Goal: Task Accomplishment & Management: Manage account settings

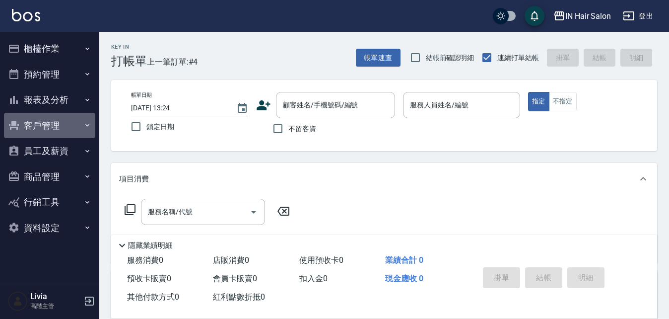
click at [50, 122] on button "客戶管理" at bounding box center [49, 126] width 91 height 26
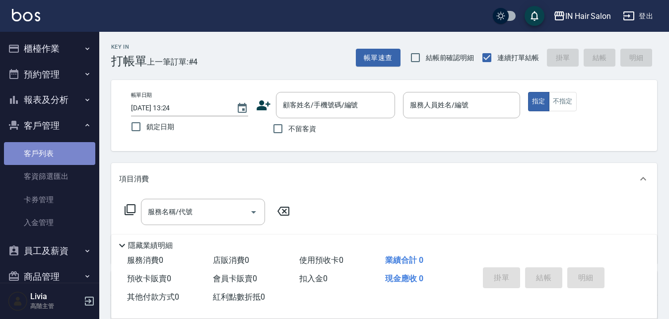
click at [68, 152] on link "客戶列表" at bounding box center [49, 153] width 91 height 23
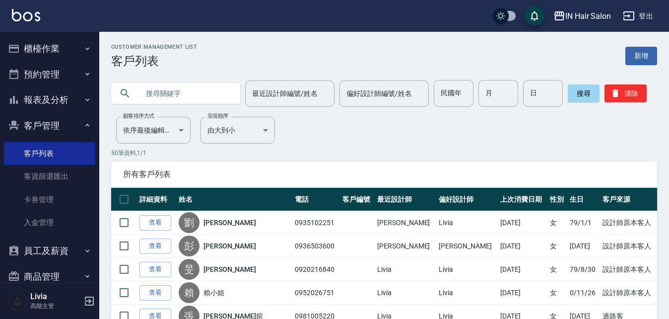
click at [196, 86] on input "text" at bounding box center [185, 93] width 93 height 27
type input "0918282502"
click at [581, 88] on button "搜尋" at bounding box center [584, 93] width 32 height 18
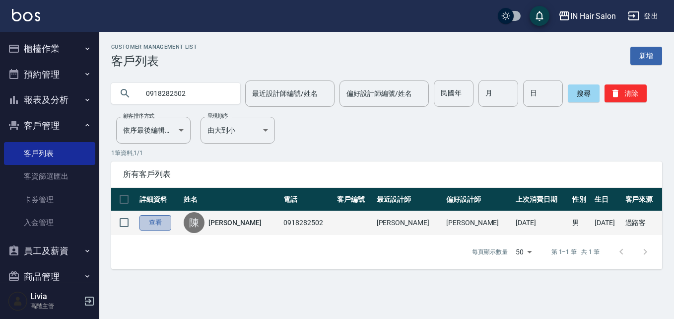
click at [164, 219] on link "查看" at bounding box center [155, 222] width 32 height 15
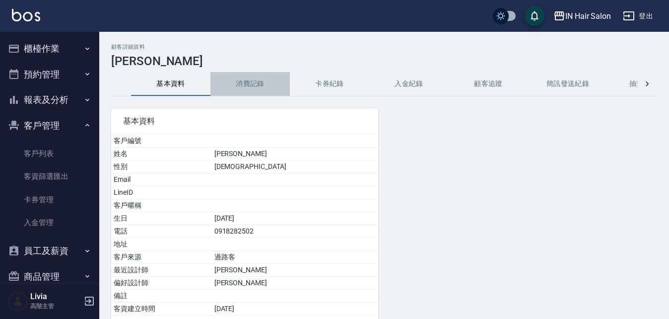
click at [262, 82] on button "消費記錄" at bounding box center [249, 84] width 79 height 24
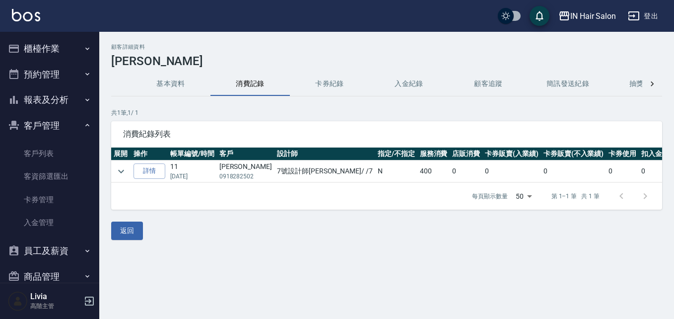
click at [43, 48] on button "櫃檯作業" at bounding box center [49, 49] width 91 height 26
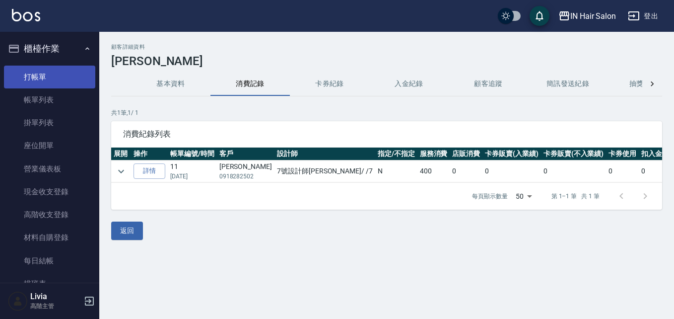
click at [52, 75] on link "打帳單" at bounding box center [49, 77] width 91 height 23
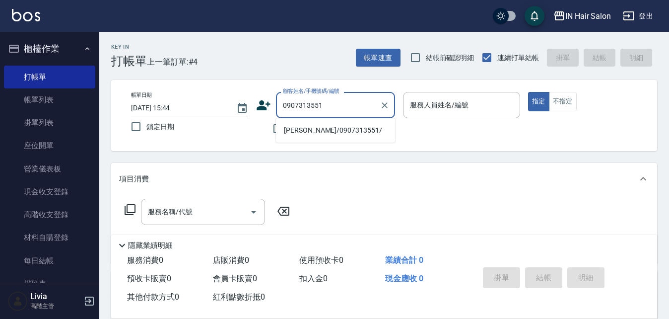
click at [306, 130] on li "[PERSON_NAME]/0907313551/" at bounding box center [335, 130] width 119 height 16
type input "[PERSON_NAME]/0907313551/"
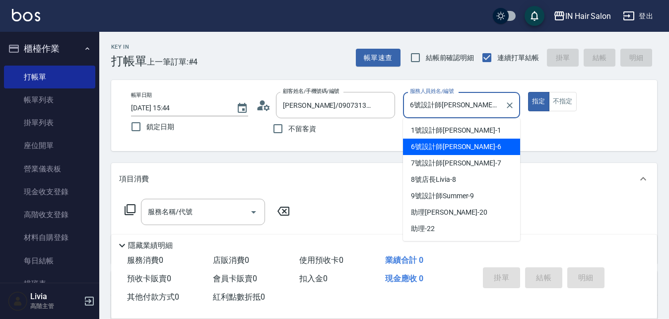
click at [478, 105] on input "6號設計師[PERSON_NAME]-6" at bounding box center [454, 104] width 93 height 17
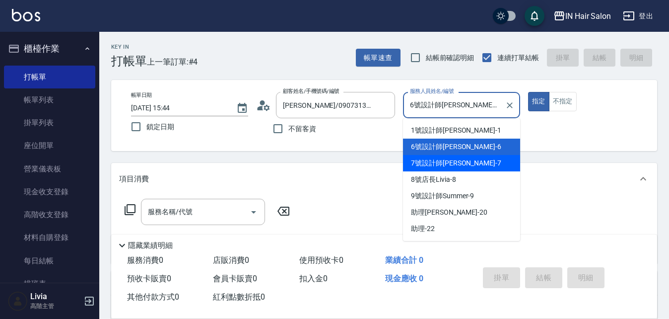
click at [422, 160] on span "7號設計師[PERSON_NAME] -7" at bounding box center [456, 163] width 90 height 10
type input "7號設計師[PERSON_NAME]-7"
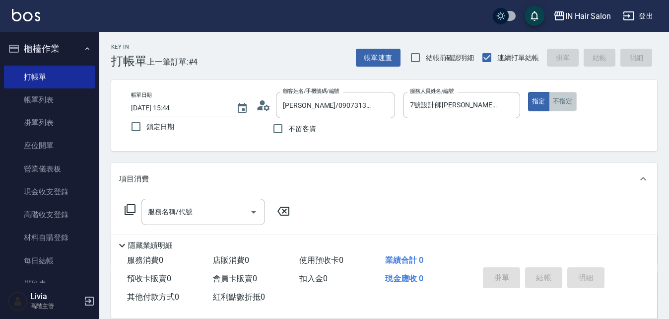
click at [558, 100] on button "不指定" at bounding box center [563, 101] width 28 height 19
click at [134, 207] on icon at bounding box center [130, 210] width 12 height 12
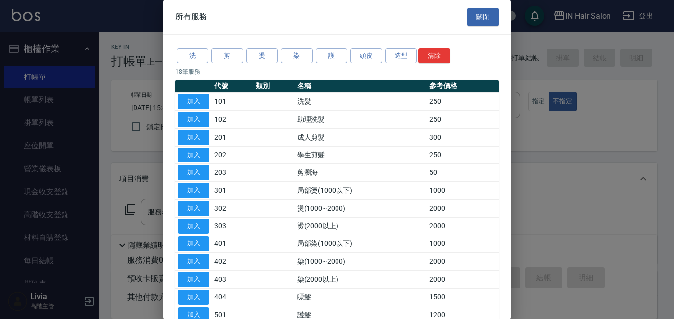
click at [201, 137] on button "加入" at bounding box center [194, 137] width 32 height 15
type input "成人剪髮(201)"
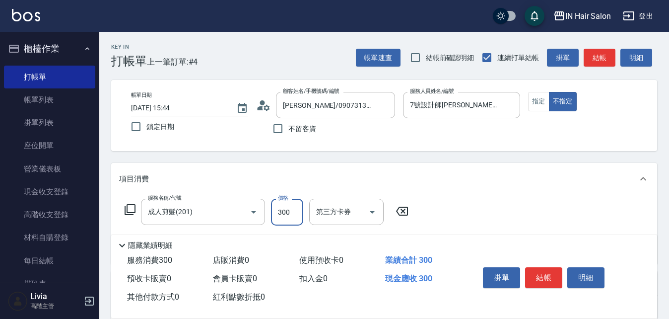
click at [296, 207] on input "300" at bounding box center [287, 212] width 32 height 27
type input "400"
click at [484, 210] on div "服務名稱/代號 成人剪髮(201) 服務名稱/代號 價格 400 價格 第三方卡券 第三方卡券" at bounding box center [384, 229] width 546 height 69
click at [542, 270] on button "結帳" at bounding box center [543, 277] width 37 height 21
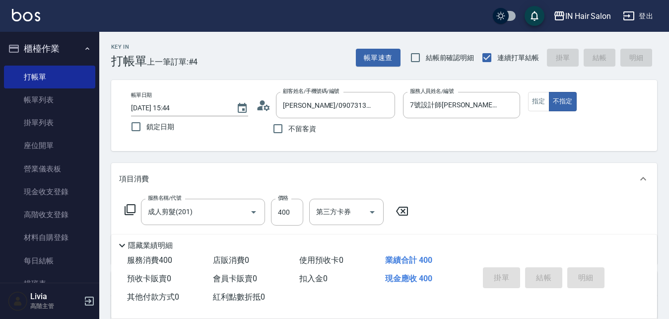
type input "[DATE] 15:45"
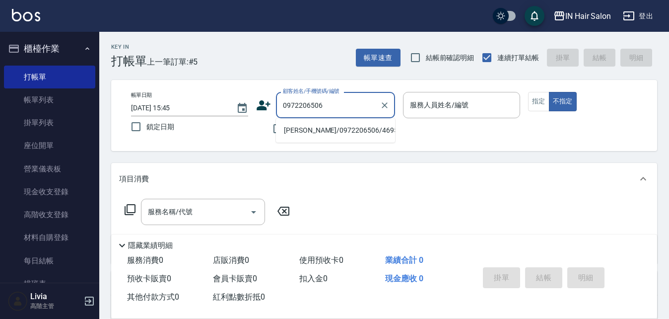
click at [316, 128] on li "[PERSON_NAME]/0972206506/469598" at bounding box center [335, 130] width 119 height 16
type input "[PERSON_NAME]/0972206506/469598"
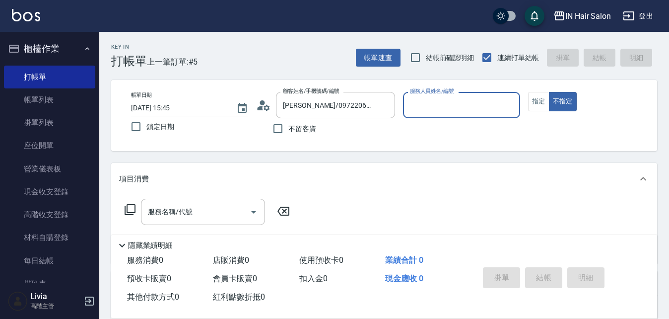
type input "8號店長Livia-8"
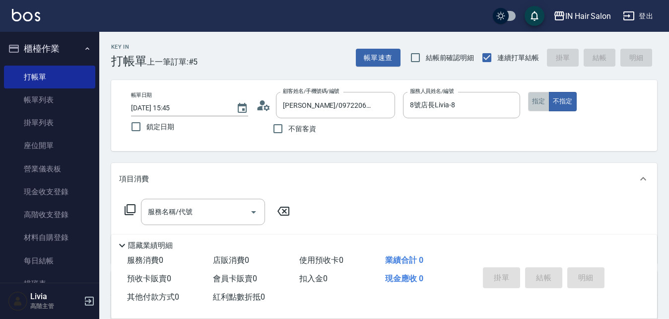
click at [535, 99] on button "指定" at bounding box center [538, 101] width 21 height 19
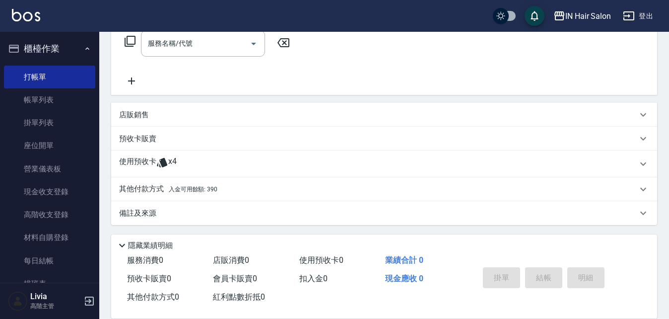
scroll to position [170, 0]
click at [139, 137] on p "預收卡販賣" at bounding box center [137, 137] width 37 height 10
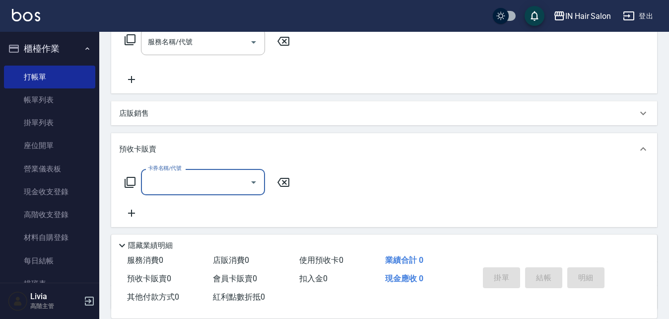
scroll to position [0, 0]
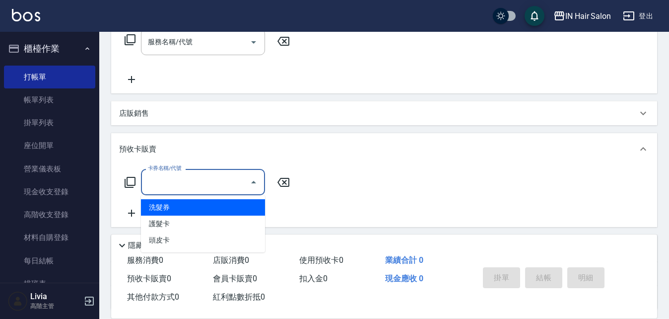
click at [167, 177] on input "卡券名稱/代號" at bounding box center [195, 181] width 100 height 17
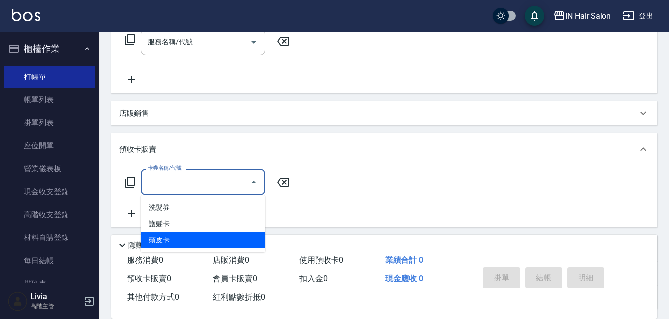
click at [167, 238] on span "頭皮卡" at bounding box center [203, 240] width 124 height 16
type input "頭皮卡(601)"
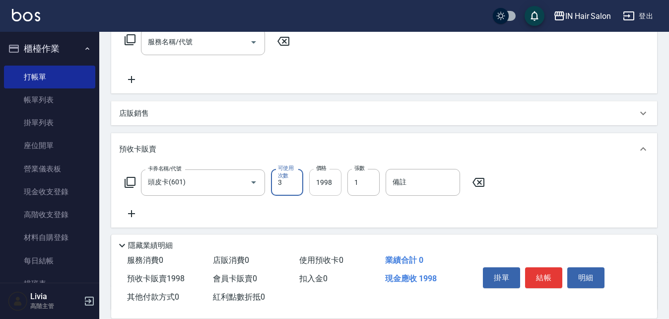
click at [336, 183] on input "1998" at bounding box center [325, 182] width 32 height 27
type input "2400"
click at [408, 182] on input "備註" at bounding box center [423, 182] width 74 height 27
type input "B000195"
click at [378, 213] on div "卡券名稱/代號 頭皮卡(601) 卡券名稱/代號 可使用次數 3 可使用次數 價格 2400 價格 張數 1 張數 備註 B000195 備註" at bounding box center [384, 194] width 530 height 51
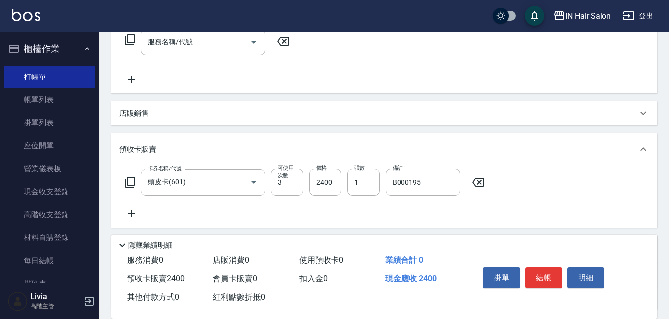
click at [545, 273] on button "結帳" at bounding box center [543, 277] width 37 height 21
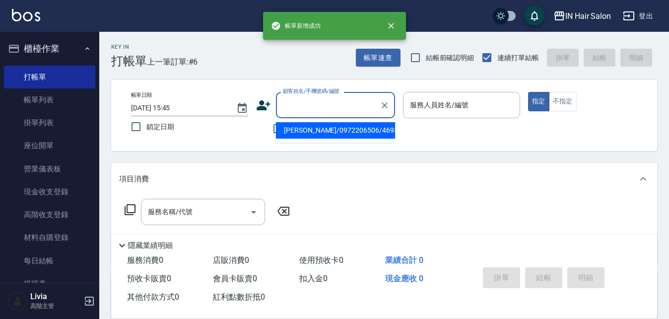
click at [313, 99] on input "顧客姓名/手機號碼/編號" at bounding box center [327, 104] width 95 height 17
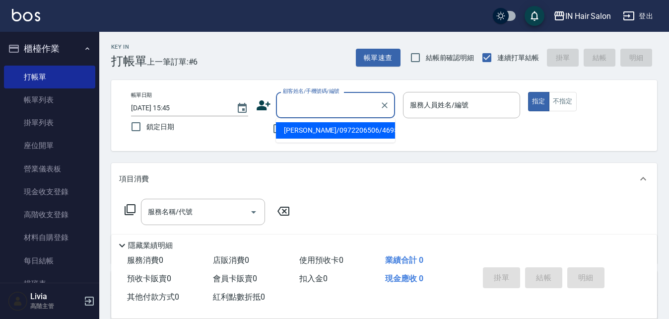
click at [297, 132] on li "[PERSON_NAME]/0972206506/469598" at bounding box center [335, 130] width 119 height 16
type input "[PERSON_NAME]/0972206506/469598"
type input "8號店長Livia-8"
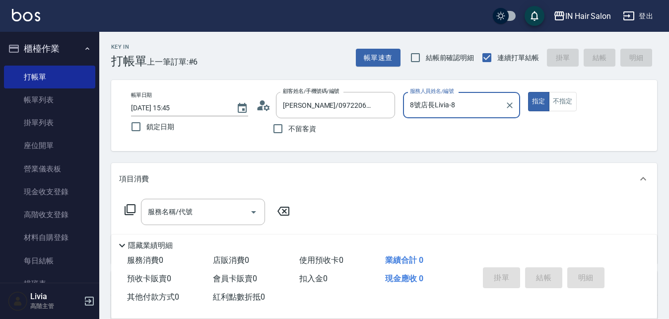
scroll to position [149, 0]
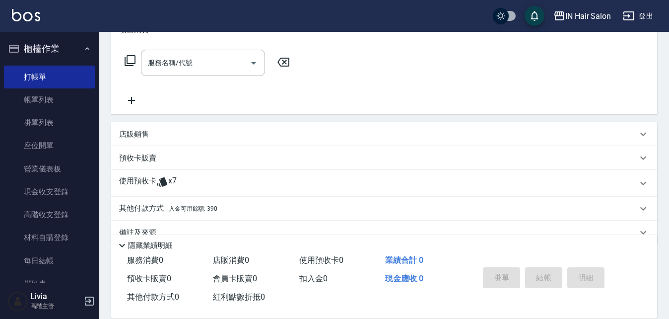
click at [131, 181] on p "使用預收卡" at bounding box center [137, 183] width 37 height 15
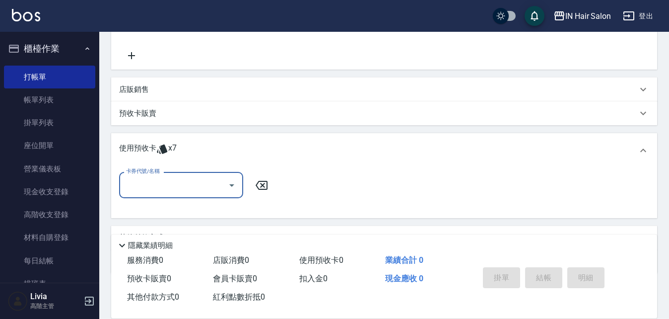
scroll to position [244, 0]
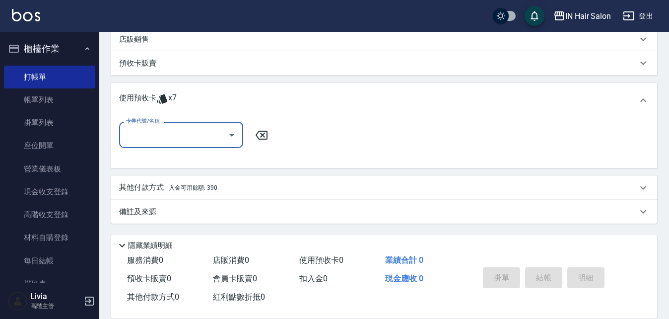
click at [165, 138] on input "卡券代號/名稱" at bounding box center [174, 134] width 100 height 17
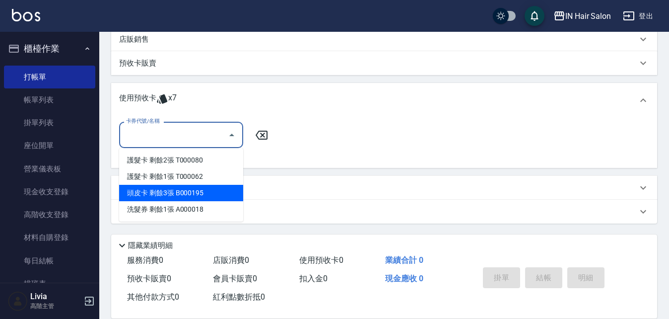
click at [138, 193] on div "頭皮卡 剩餘3張 B000195" at bounding box center [181, 193] width 124 height 16
type input "頭皮卡 B000195"
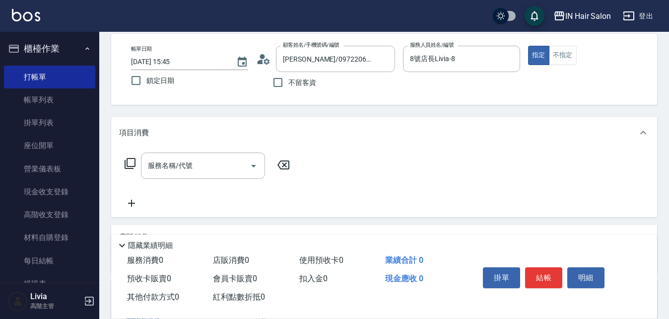
scroll to position [0, 0]
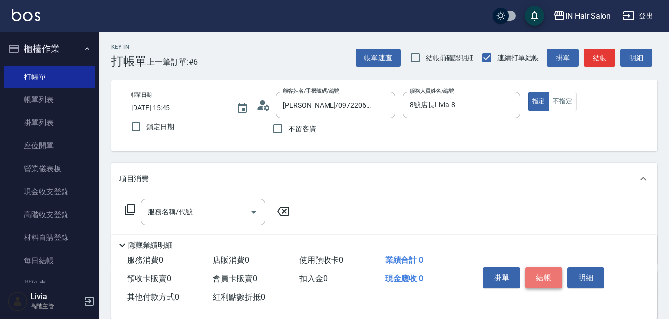
click at [547, 271] on button "結帳" at bounding box center [543, 277] width 37 height 21
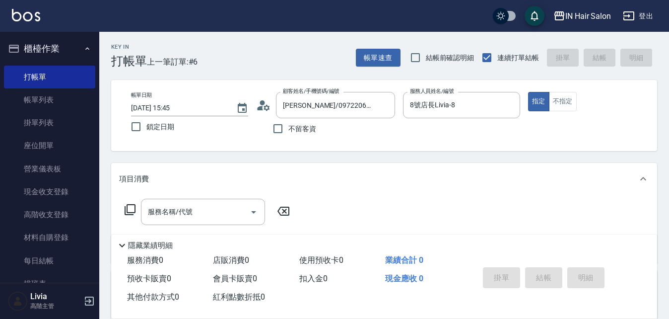
type input "[DATE] 15:46"
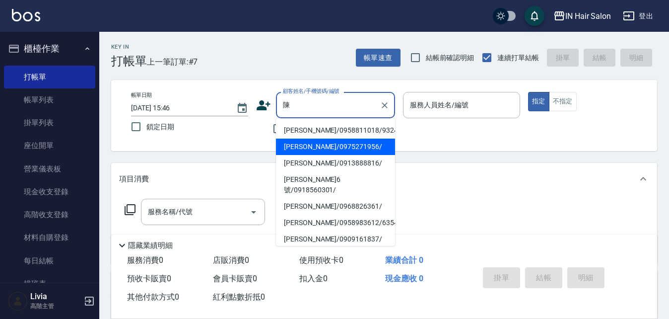
click at [309, 148] on li "[PERSON_NAME]/0975271956/" at bounding box center [335, 146] width 119 height 16
type input "[PERSON_NAME]/0975271956/"
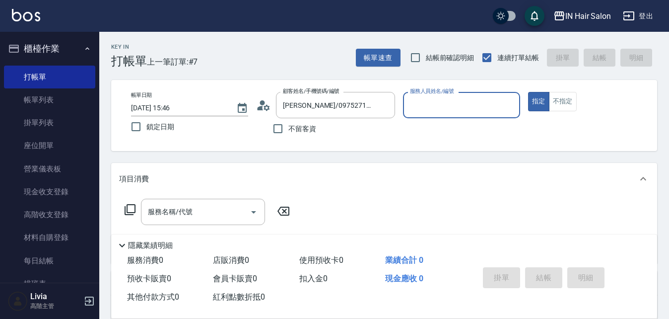
type input "6號設計師[PERSON_NAME]-6"
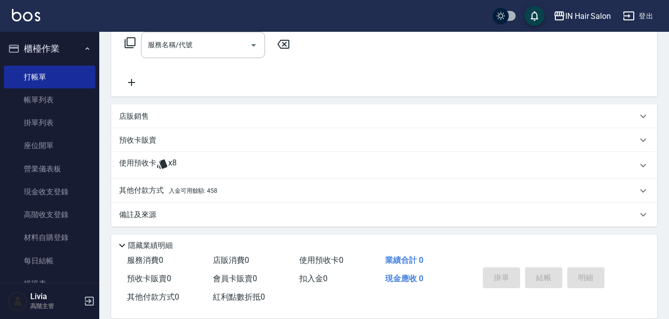
scroll to position [170, 0]
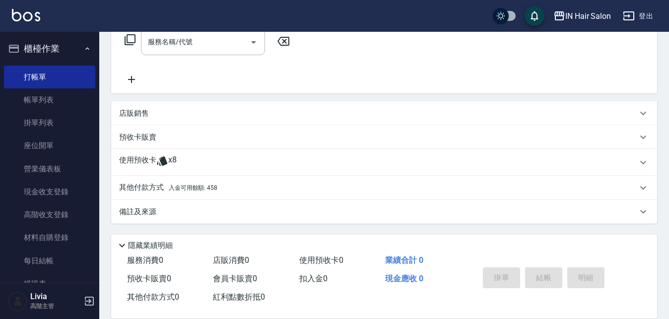
click at [142, 158] on p "使用預收卡" at bounding box center [137, 162] width 37 height 15
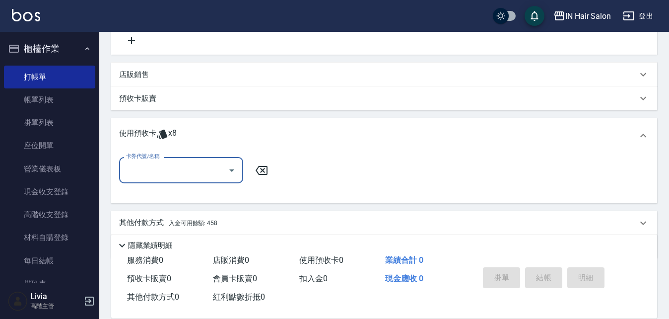
scroll to position [219, 0]
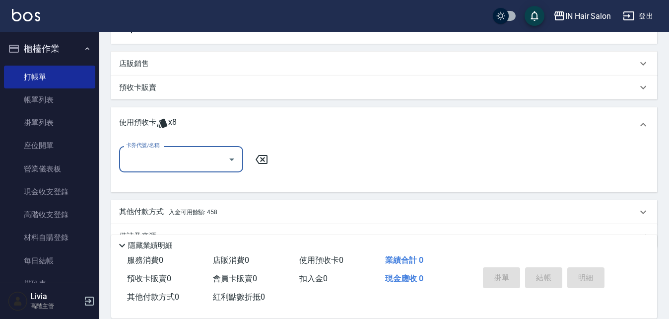
click at [164, 156] on input "卡券代號/名稱" at bounding box center [174, 158] width 100 height 17
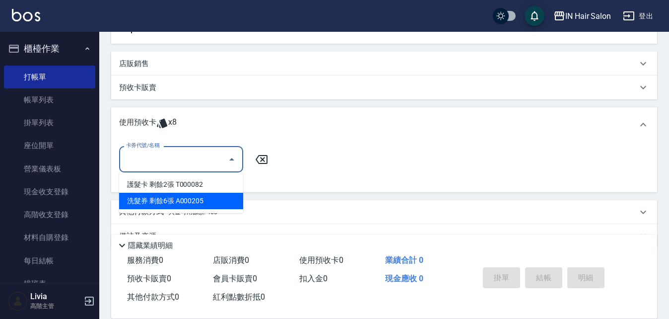
click at [176, 198] on div "洗髮券 剩餘6張 A000205" at bounding box center [181, 201] width 124 height 16
type input "洗髮券 A000205"
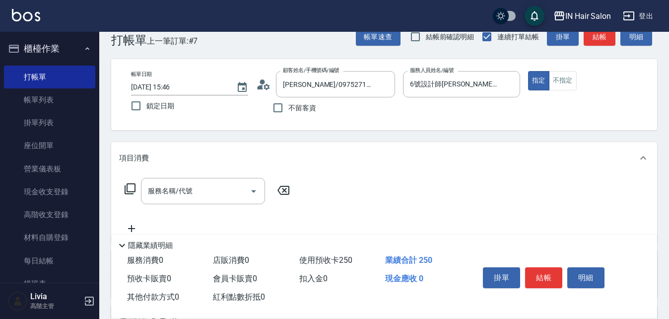
scroll to position [0, 0]
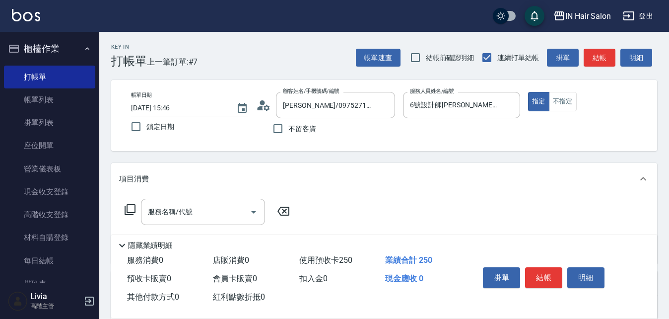
drag, startPoint x: 547, startPoint y: 271, endPoint x: 544, endPoint y: 260, distance: 11.5
click at [546, 271] on button "結帳" at bounding box center [543, 277] width 37 height 21
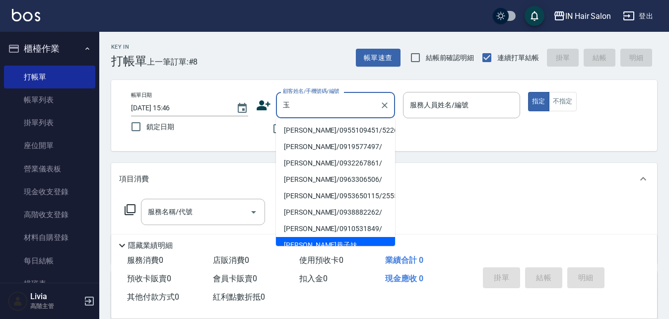
type input "鈺"
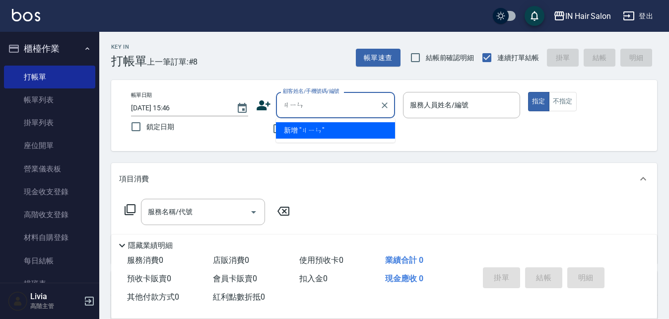
type input "金"
type input "鈺"
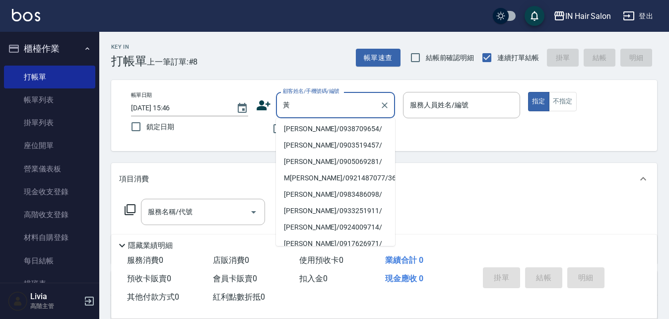
scroll to position [4, 0]
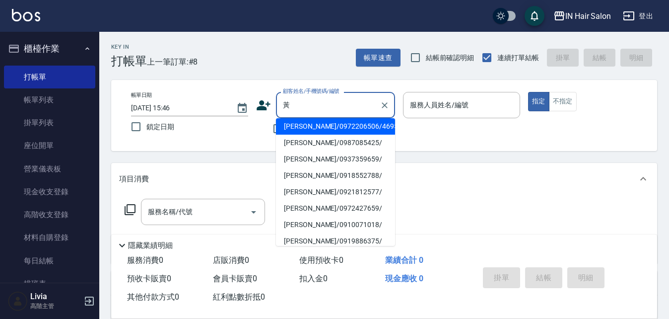
click at [298, 193] on li "[PERSON_NAME]/0921812577/" at bounding box center [335, 192] width 119 height 16
type input "[PERSON_NAME]/0921812577/"
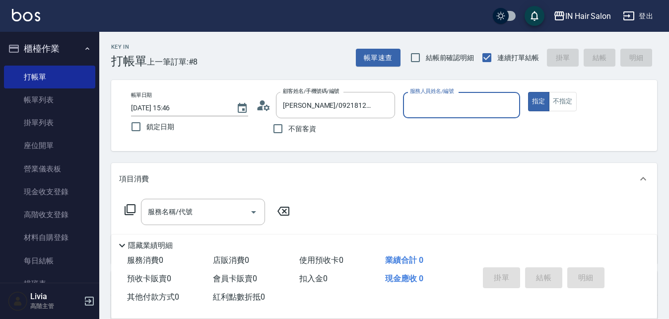
type input "6號設計師[PERSON_NAME]-6"
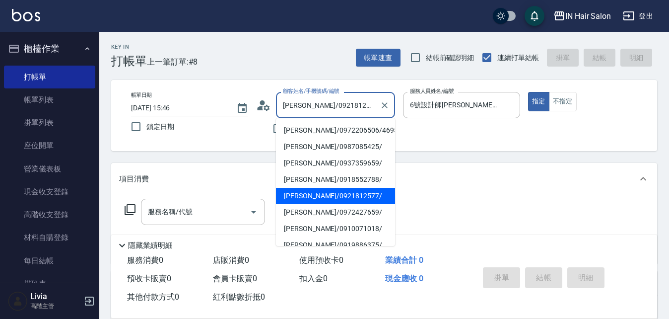
click at [366, 107] on input "[PERSON_NAME]/0921812577/" at bounding box center [327, 104] width 95 height 17
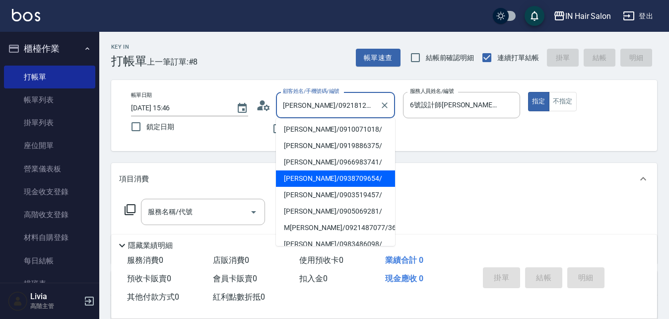
scroll to position [149, 0]
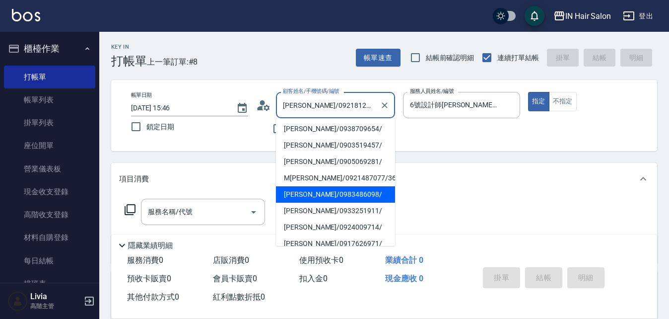
click at [285, 193] on li "[PERSON_NAME]/0983486098/" at bounding box center [335, 194] width 119 height 16
type input "[PERSON_NAME]/0983486098/"
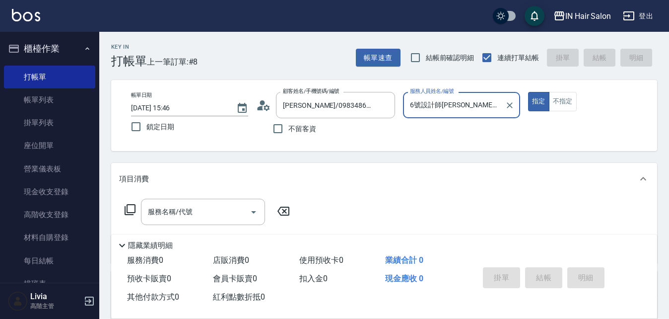
click at [131, 209] on icon at bounding box center [130, 210] width 12 height 12
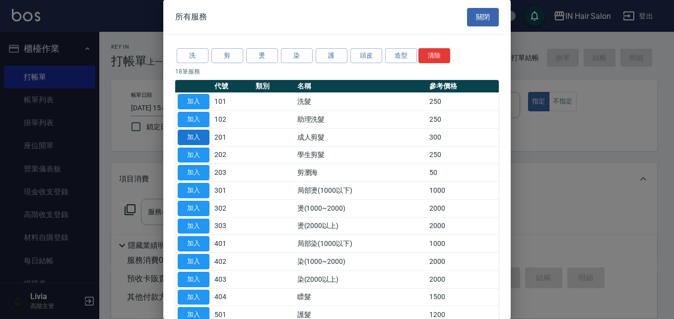
click at [189, 135] on button "加入" at bounding box center [194, 137] width 32 height 15
type input "成人剪髮(201)"
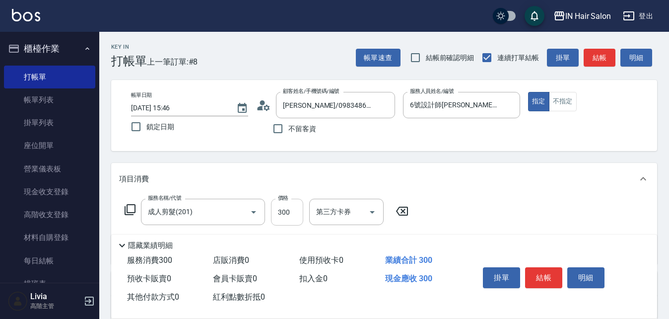
click at [289, 210] on input "300" at bounding box center [287, 212] width 32 height 27
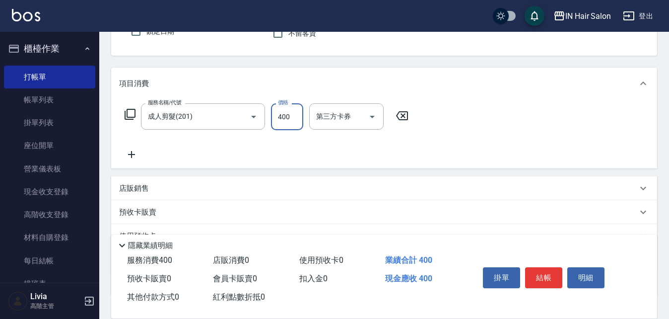
scroll to position [99, 0]
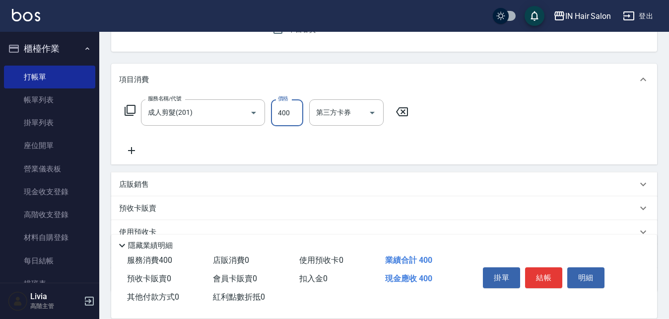
type input "400"
click at [125, 185] on p "店販銷售" at bounding box center [134, 184] width 30 height 10
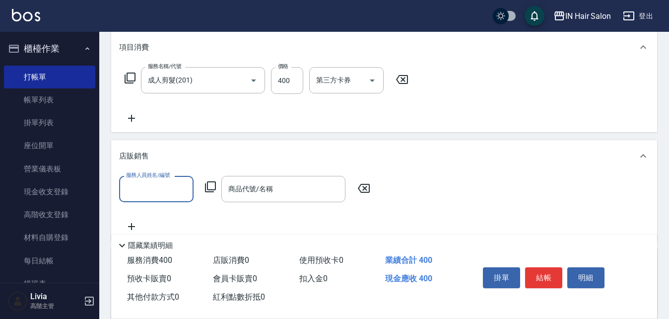
scroll to position [149, 0]
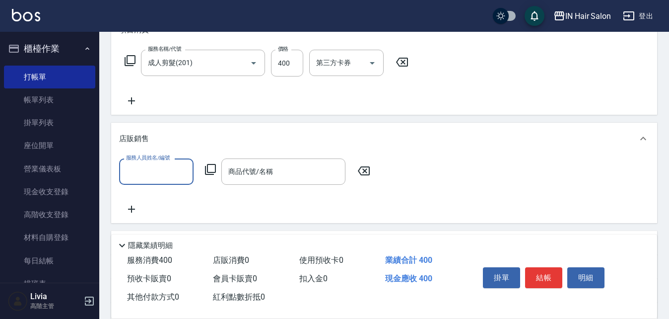
click at [157, 176] on input "服務人員姓名/編號" at bounding box center [157, 171] width 66 height 17
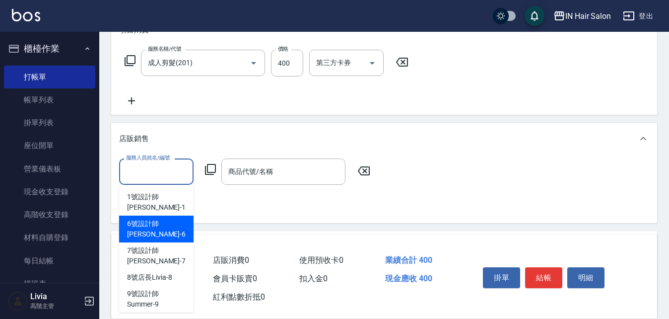
click at [136, 218] on span "6號設計師[PERSON_NAME] -6" at bounding box center [156, 228] width 59 height 21
type input "6號設計師[PERSON_NAME]-6"
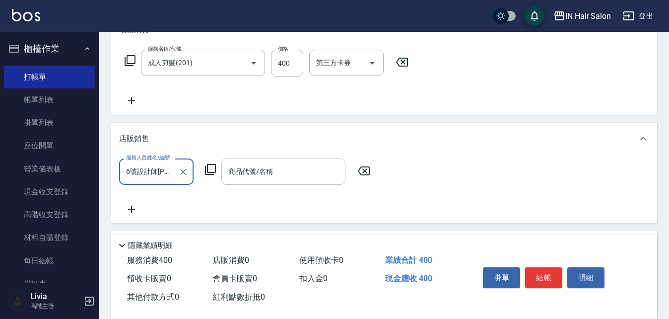
click at [257, 166] on input "商品代號/名稱" at bounding box center [283, 171] width 115 height 17
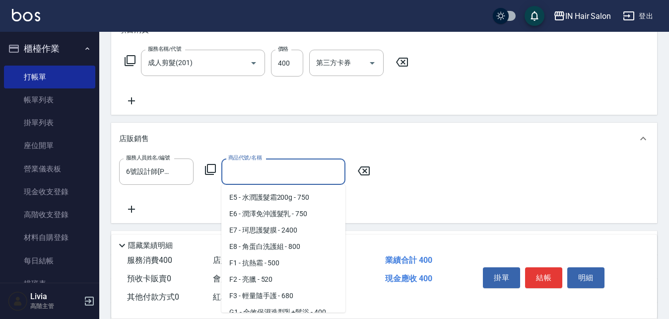
scroll to position [447, 0]
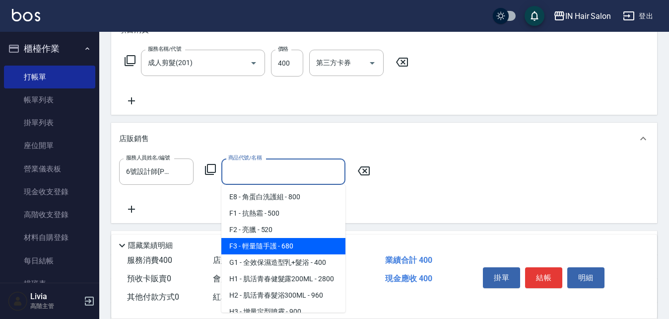
click at [262, 254] on span "F3 - 輕量隨手護 - 680" at bounding box center [283, 246] width 124 height 16
type input "輕量隨手護"
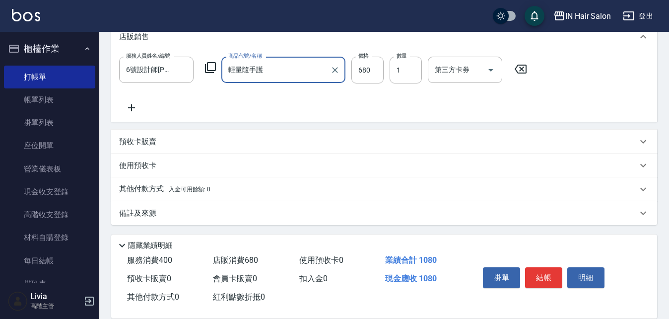
scroll to position [252, 0]
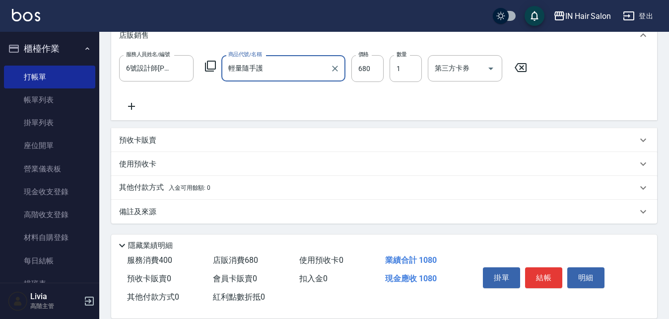
click at [133, 186] on p "其他付款方式 入金可用餘額: 0" at bounding box center [164, 187] width 91 height 11
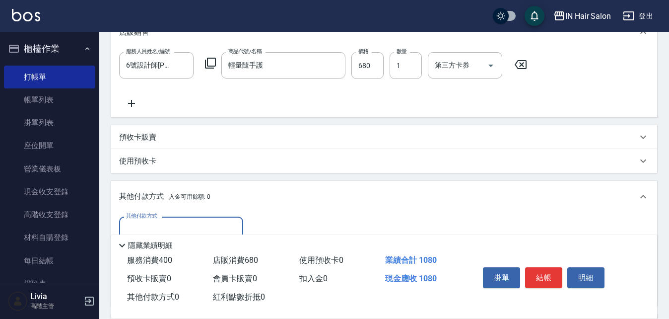
scroll to position [302, 0]
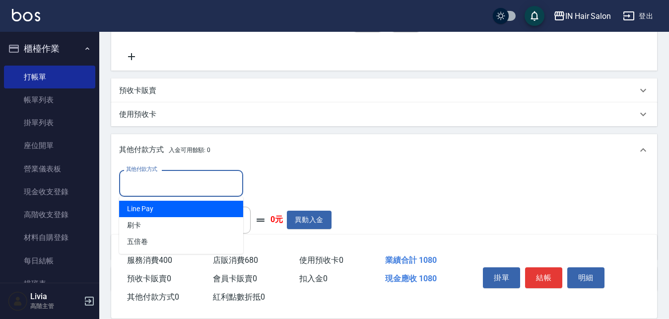
click at [144, 181] on input "其他付款方式" at bounding box center [181, 182] width 115 height 17
click at [135, 206] on span "Line Pay" at bounding box center [181, 209] width 124 height 16
type input "Line Pay"
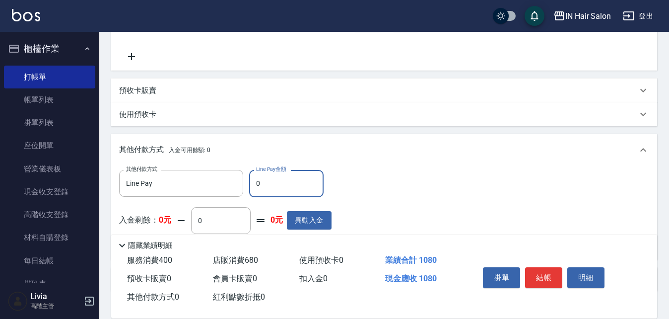
drag, startPoint x: 253, startPoint y: 177, endPoint x: 264, endPoint y: 179, distance: 11.1
click at [259, 179] on input "0" at bounding box center [286, 183] width 74 height 27
type input "1080"
click at [426, 191] on div "其他付款方式 Line Pay 其他付款方式 Line Pay金額 1080 Line Pay金額 入金剩餘： 0元 0 ​ 整筆扣入金 0元 異動入金" at bounding box center [384, 210] width 530 height 81
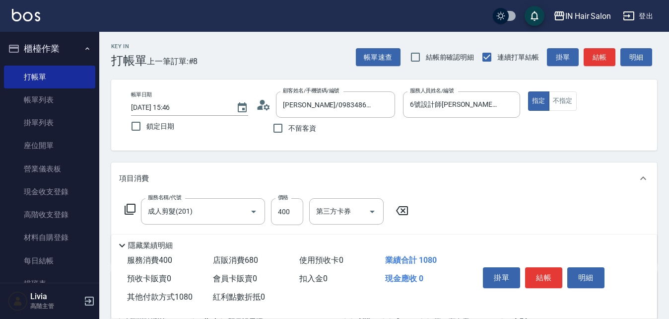
scroll to position [0, 0]
click at [548, 271] on button "結帳" at bounding box center [543, 277] width 37 height 21
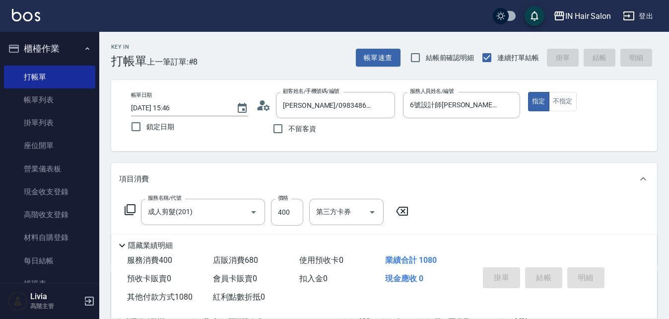
type input "[DATE] 15:49"
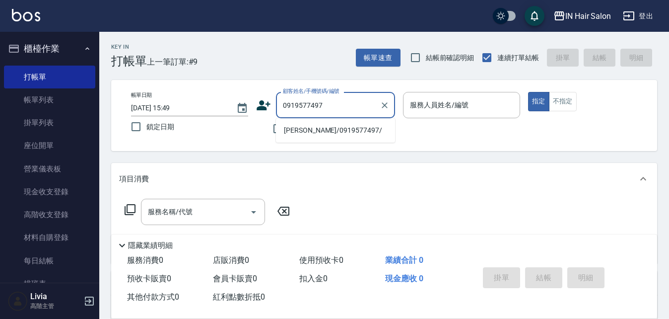
click at [308, 134] on li "[PERSON_NAME]/0919577497/" at bounding box center [335, 130] width 119 height 16
type input "[PERSON_NAME]/0919577497/"
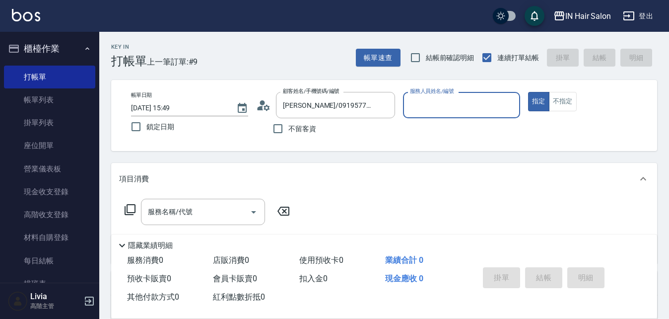
type input "8號店長Livia-8"
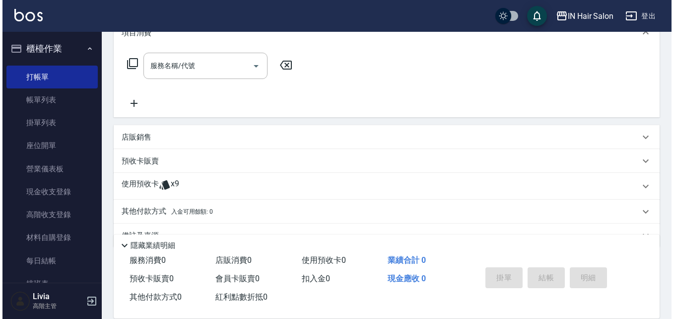
scroll to position [149, 0]
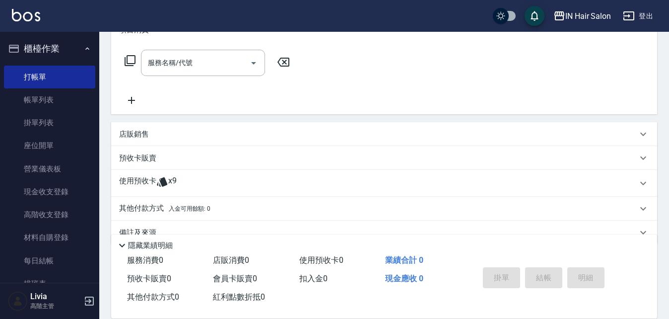
click at [131, 60] on icon at bounding box center [130, 61] width 12 height 12
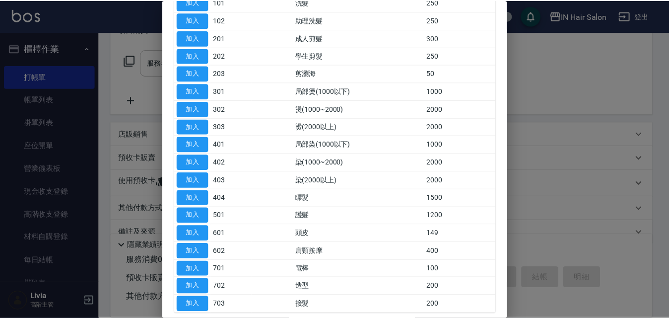
scroll to position [99, 0]
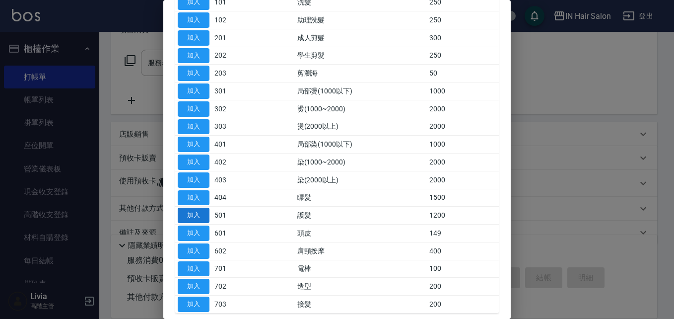
click at [192, 215] on button "加入" at bounding box center [194, 214] width 32 height 15
type input "護髮(501)"
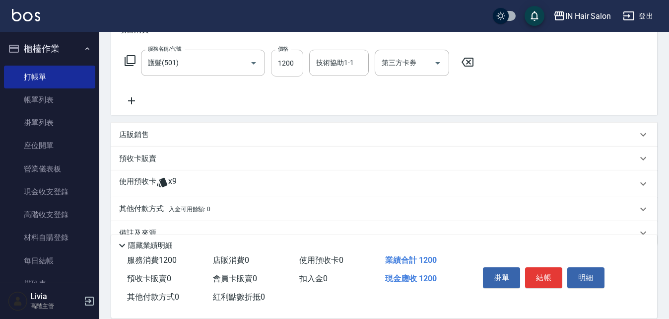
click at [290, 59] on input "1200" at bounding box center [287, 63] width 32 height 27
type input "1600"
click at [233, 95] on div "服務名稱/代號 護髮(501) 服務名稱/代號 價格 1600 價格 技術協助1-1 技術協助1-1 第三方卡券 第三方卡券" at bounding box center [299, 78] width 361 height 57
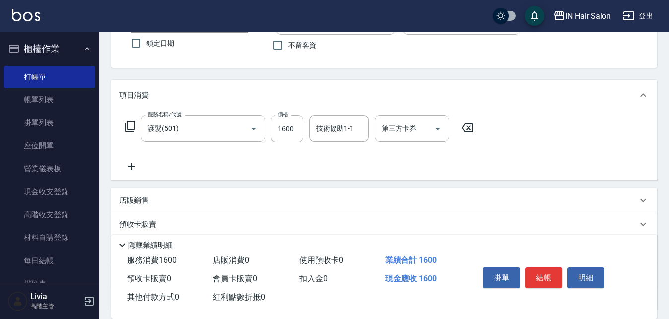
scroll to position [0, 0]
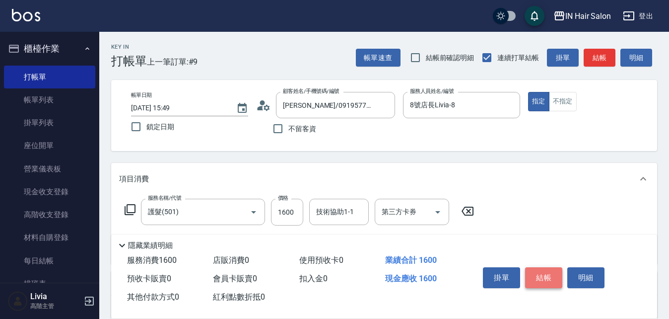
click at [543, 273] on button "結帳" at bounding box center [543, 277] width 37 height 21
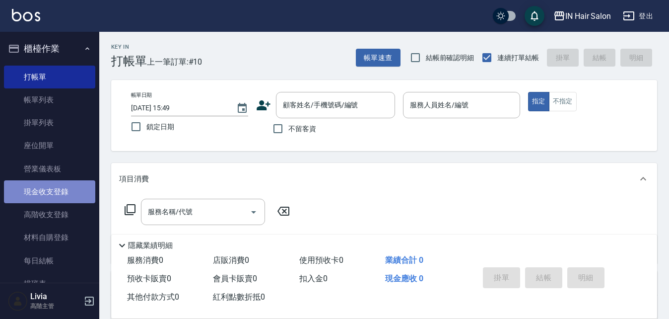
click at [62, 194] on link "現金收支登錄" at bounding box center [49, 191] width 91 height 23
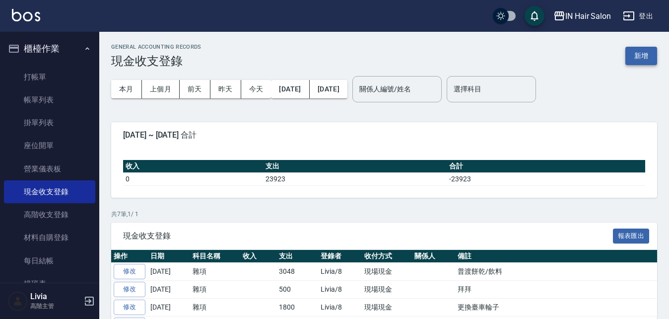
click at [643, 59] on button "新增" at bounding box center [641, 56] width 32 height 18
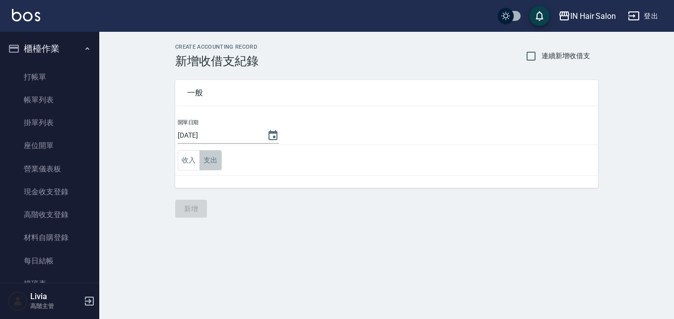
click at [211, 158] on button "支出" at bounding box center [211, 160] width 22 height 20
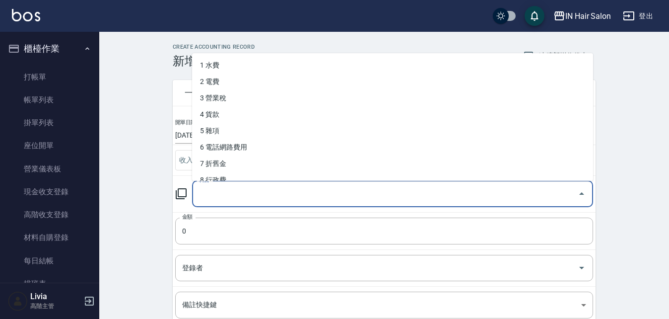
click at [214, 196] on input "科目" at bounding box center [385, 193] width 377 height 17
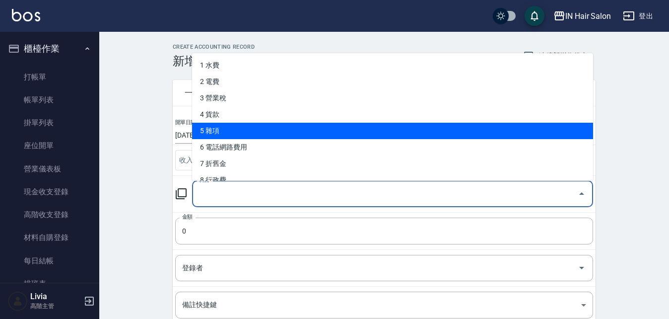
drag, startPoint x: 220, startPoint y: 128, endPoint x: 220, endPoint y: 161, distance: 32.8
click at [220, 131] on li "5 雜項" at bounding box center [392, 131] width 401 height 16
type input "5 雜項"
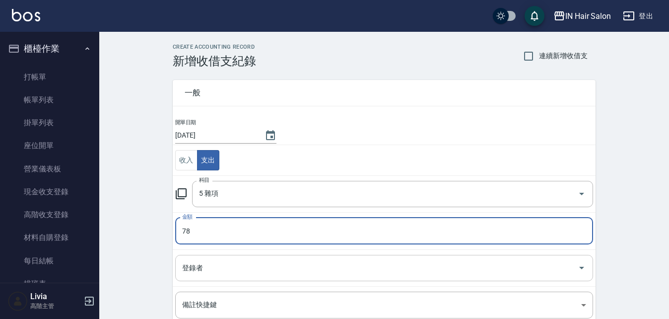
type input "78"
click at [218, 265] on input "登錄者" at bounding box center [377, 267] width 394 height 17
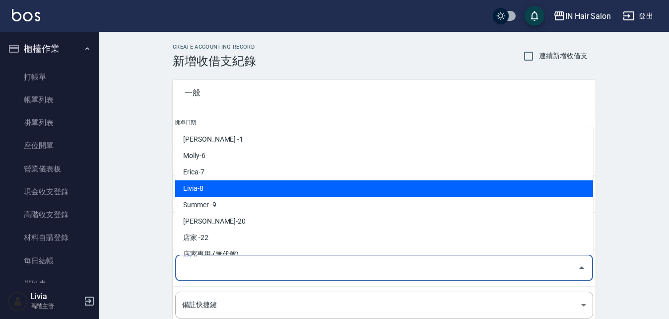
click at [219, 183] on li "Livia-8" at bounding box center [384, 188] width 418 height 16
type input "Livia-8"
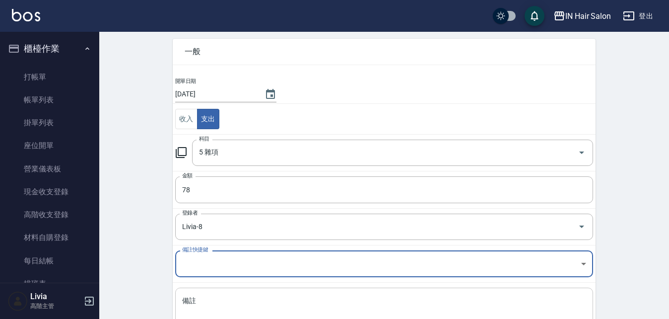
scroll to position [120, 0]
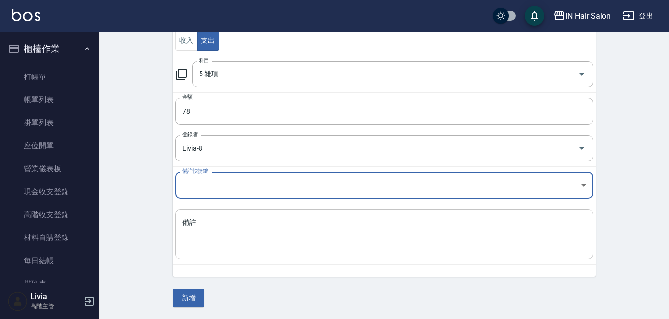
click at [236, 236] on textarea "備註" at bounding box center [384, 234] width 404 height 34
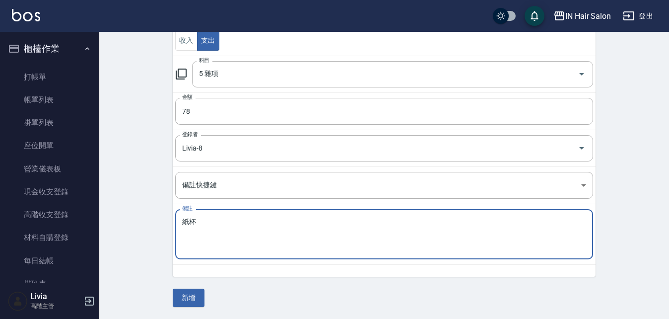
click at [351, 247] on textarea "紙杯" at bounding box center [384, 234] width 404 height 34
type textarea "紙杯"
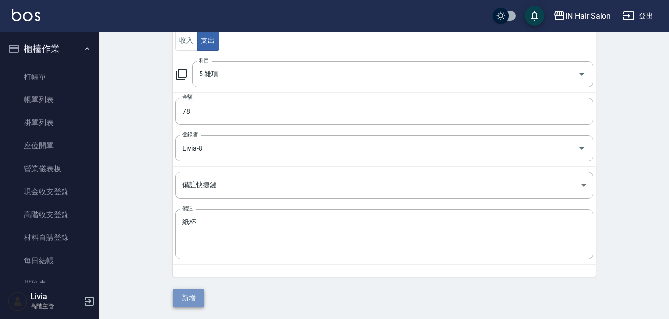
click at [199, 295] on button "新增" at bounding box center [189, 297] width 32 height 18
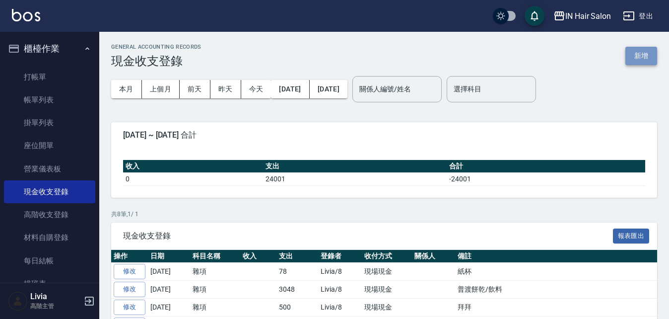
click at [647, 57] on button "新增" at bounding box center [641, 56] width 32 height 18
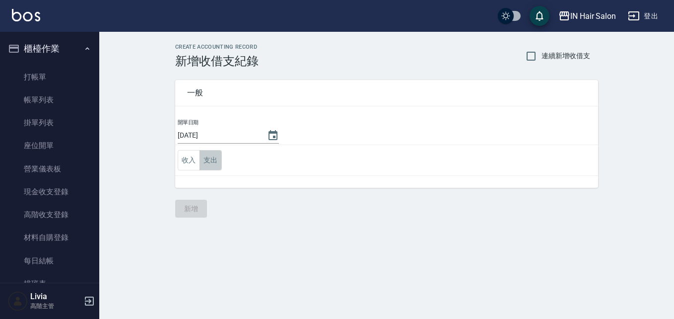
click at [215, 164] on button "支出" at bounding box center [211, 160] width 22 height 20
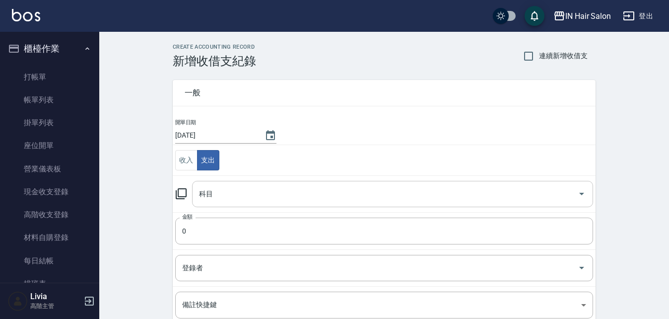
click at [211, 195] on input "科目" at bounding box center [385, 193] width 377 height 17
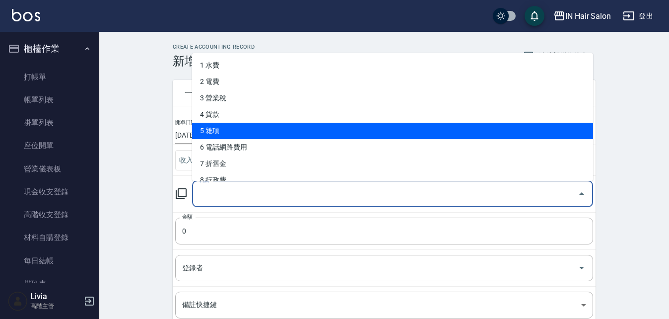
click at [218, 131] on li "5 雜項" at bounding box center [392, 131] width 401 height 16
type input "5 雜項"
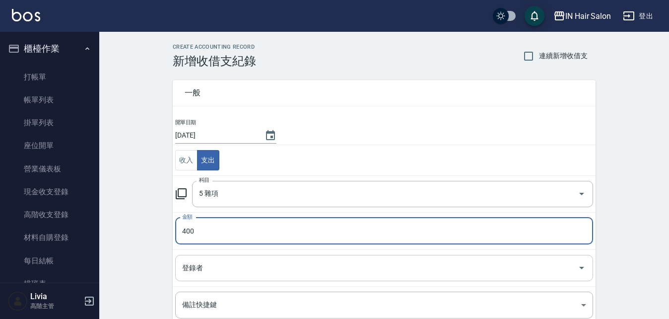
type input "400"
click at [224, 270] on input "登錄者" at bounding box center [377, 267] width 394 height 17
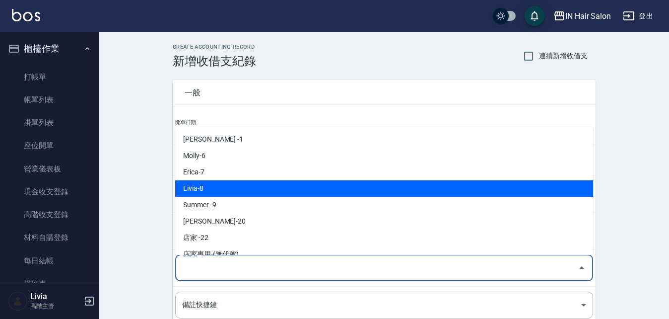
click at [218, 187] on li "Livia-8" at bounding box center [384, 188] width 418 height 16
type input "Livia-8"
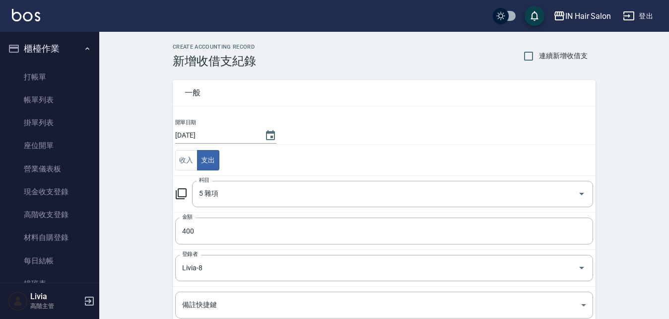
scroll to position [120, 0]
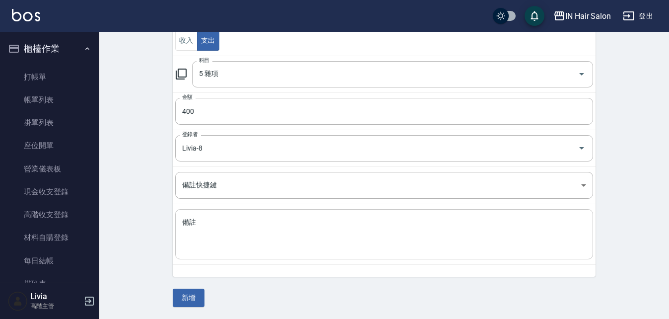
click at [221, 239] on textarea "備註" at bounding box center [384, 234] width 404 height 34
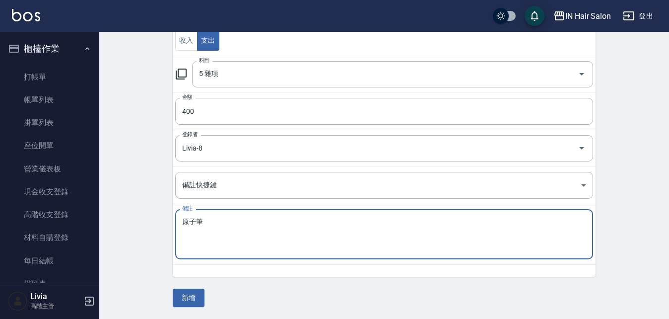
drag, startPoint x: 240, startPoint y: 222, endPoint x: 216, endPoint y: 291, distance: 73.5
click at [240, 223] on textarea "原子筆" at bounding box center [384, 234] width 404 height 34
type textarea "原子筆"
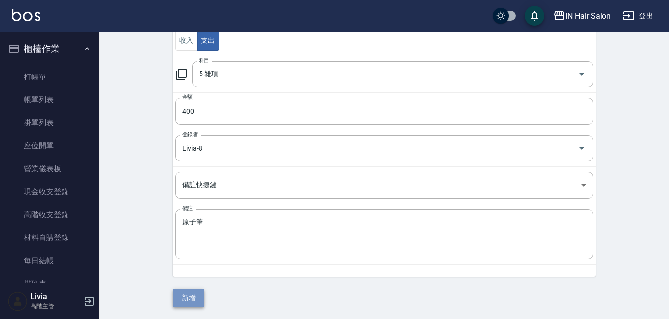
click at [201, 297] on button "新增" at bounding box center [189, 297] width 32 height 18
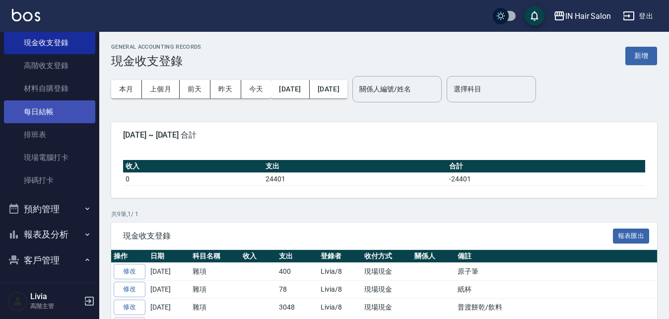
scroll to position [199, 0]
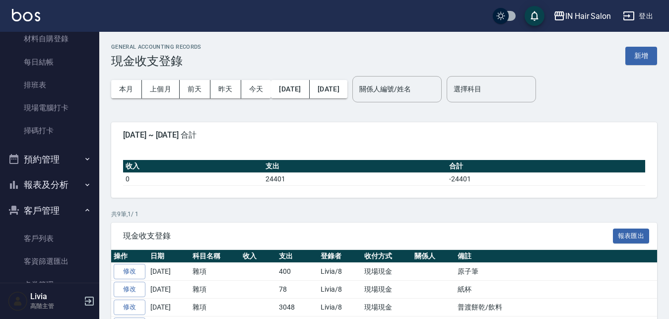
click at [83, 209] on icon "button" at bounding box center [87, 210] width 8 height 8
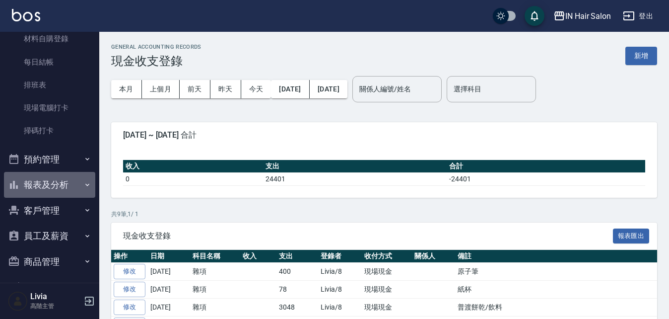
click at [50, 185] on button "報表及分析" at bounding box center [49, 185] width 91 height 26
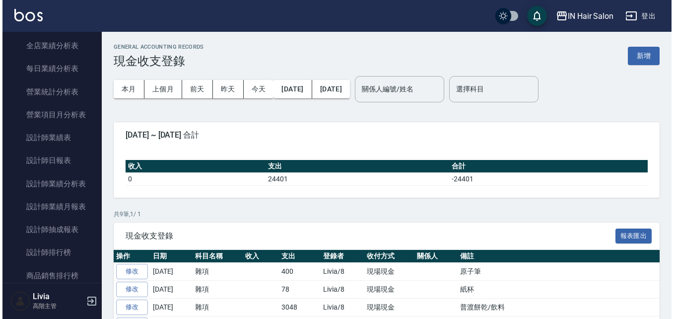
scroll to position [695, 0]
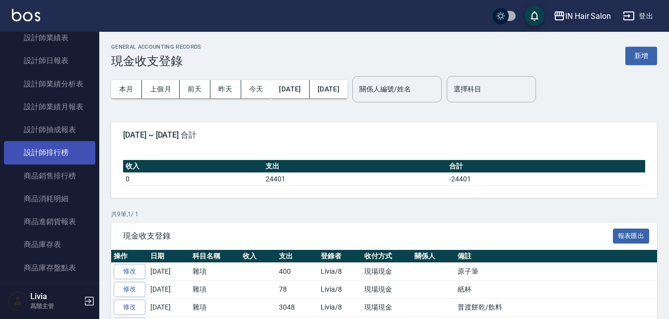
click at [60, 149] on link "設計師排行榜" at bounding box center [49, 152] width 91 height 23
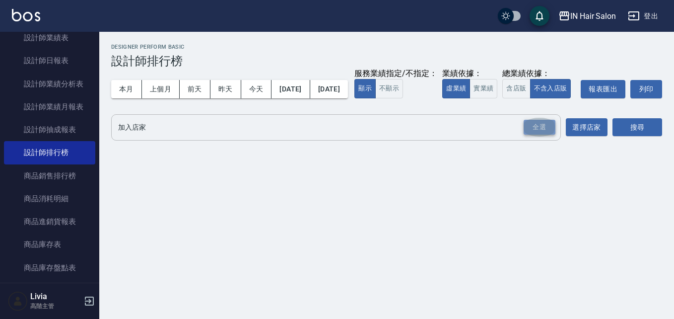
drag, startPoint x: 547, startPoint y: 143, endPoint x: 444, endPoint y: 150, distance: 103.5
click at [546, 135] on div "全選" at bounding box center [540, 127] width 32 height 15
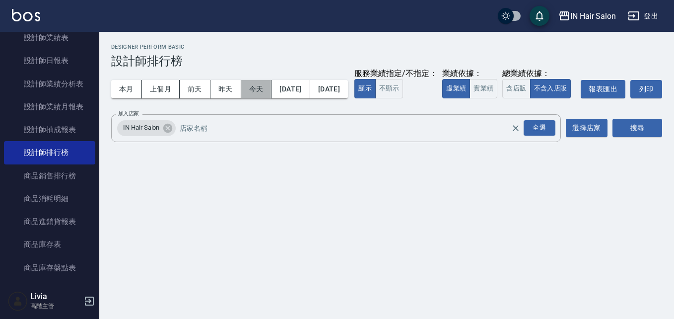
click at [255, 84] on button "今天" at bounding box center [256, 89] width 31 height 18
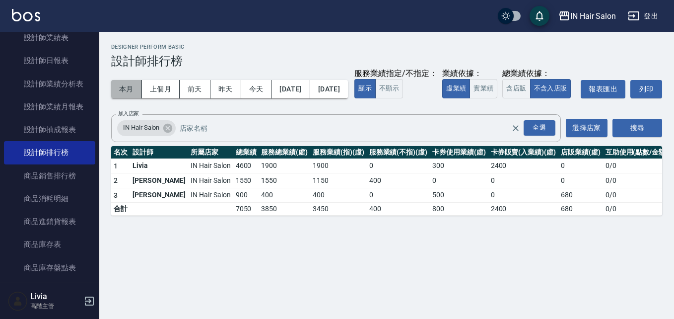
click at [125, 87] on button "本月" at bounding box center [126, 89] width 31 height 18
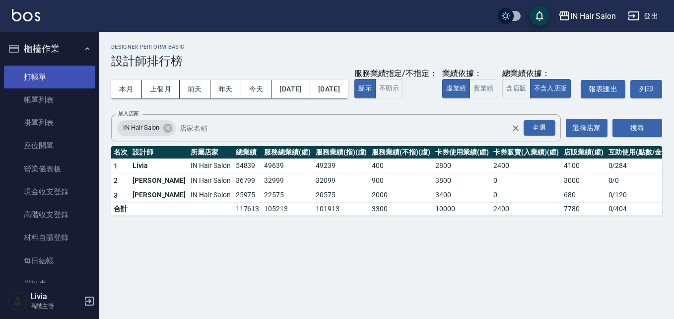
click at [40, 72] on link "打帳單" at bounding box center [49, 77] width 91 height 23
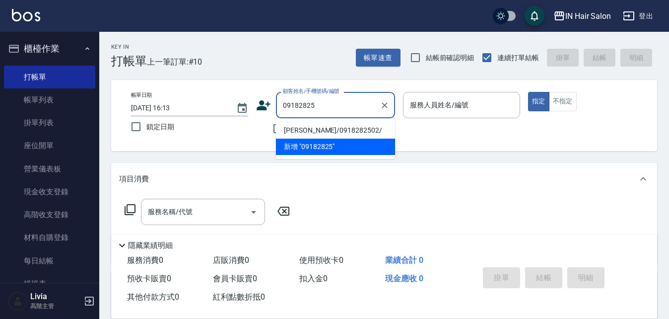
click at [303, 129] on li "[PERSON_NAME]/0918282502/" at bounding box center [335, 130] width 119 height 16
type input "[PERSON_NAME]/0918282502/"
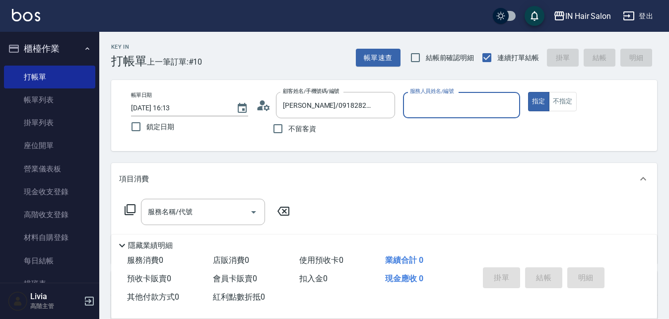
type input "7號設計師[PERSON_NAME]-7"
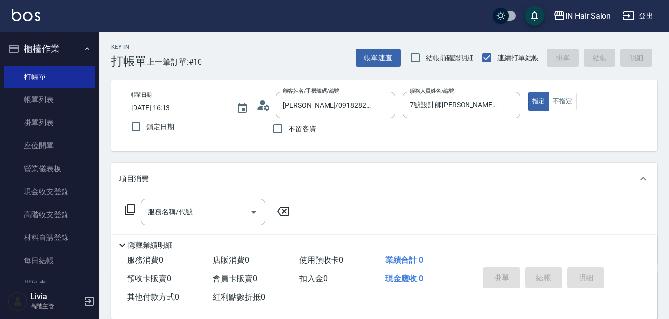
click at [130, 208] on icon at bounding box center [130, 210] width 12 height 12
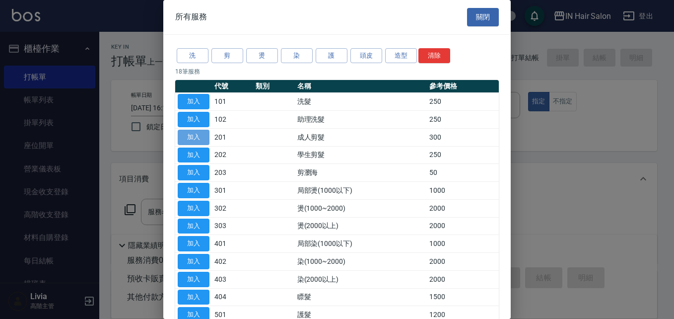
click at [192, 136] on button "加入" at bounding box center [194, 137] width 32 height 15
type input "成人剪髮(201)"
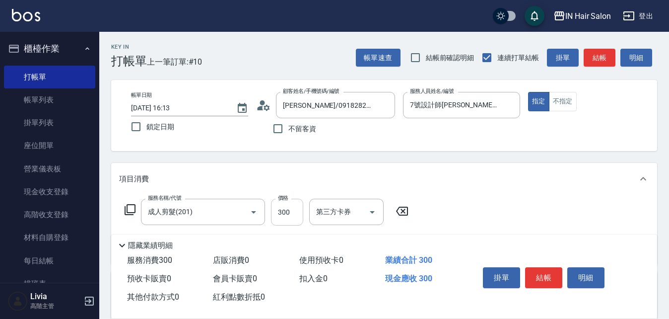
click at [290, 207] on input "300" at bounding box center [287, 212] width 32 height 27
type input "400"
click at [449, 216] on div "服務名稱/代號 成人剪髮(201) 服務名稱/代號 價格 400 價格 第三方卡券 第三方卡券" at bounding box center [384, 229] width 546 height 69
click at [548, 273] on button "結帳" at bounding box center [543, 277] width 37 height 21
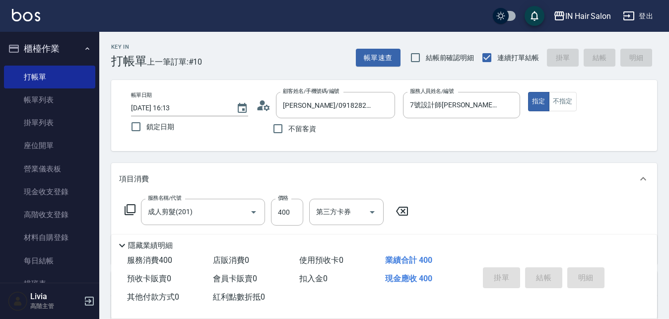
type input "[DATE] 17:02"
